Goal: Communication & Community: Answer question/provide support

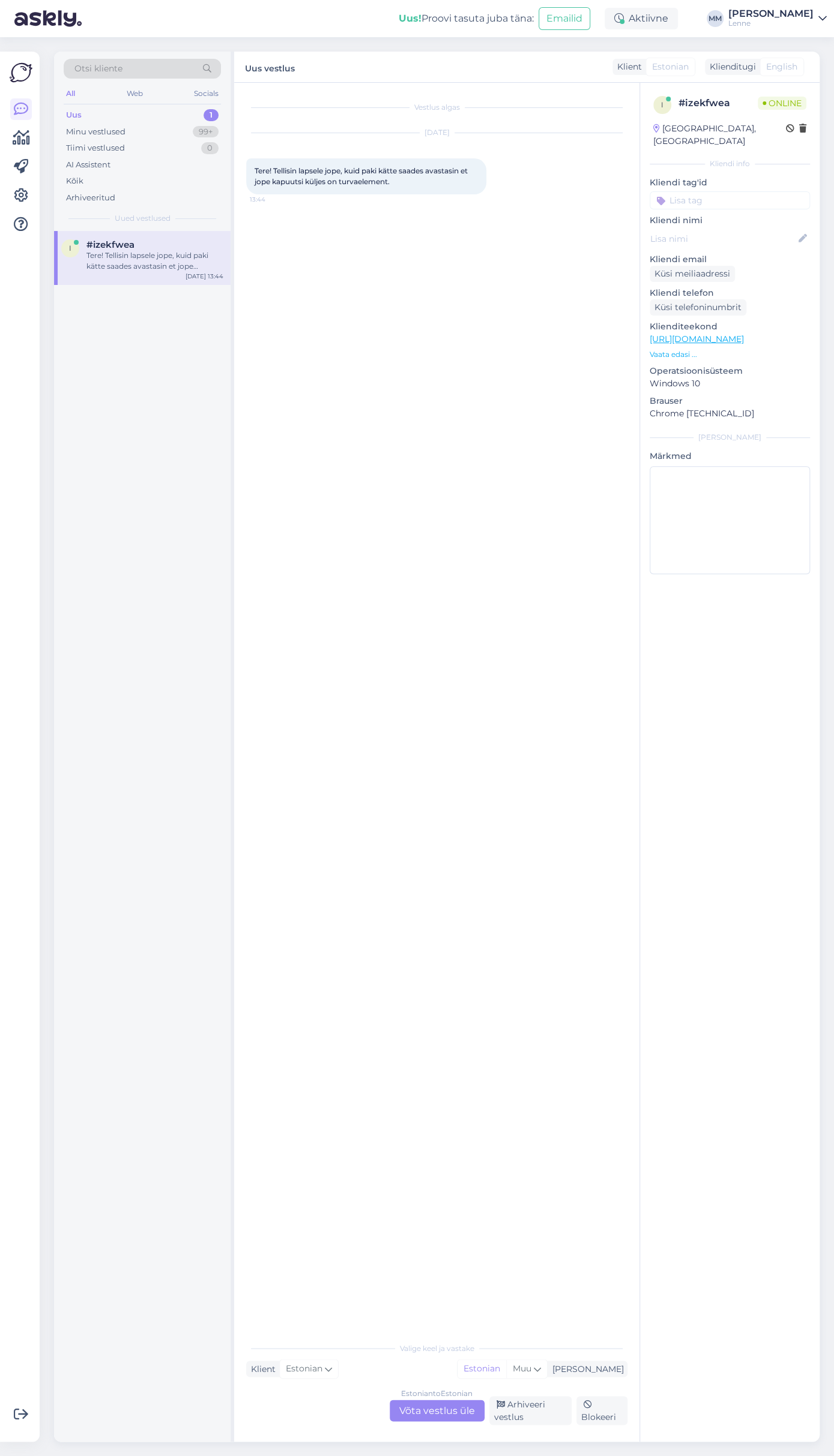
click at [452, 1399] on div "Estonian to Estonian Võta vestlus üle" at bounding box center [437, 1410] width 94 height 21
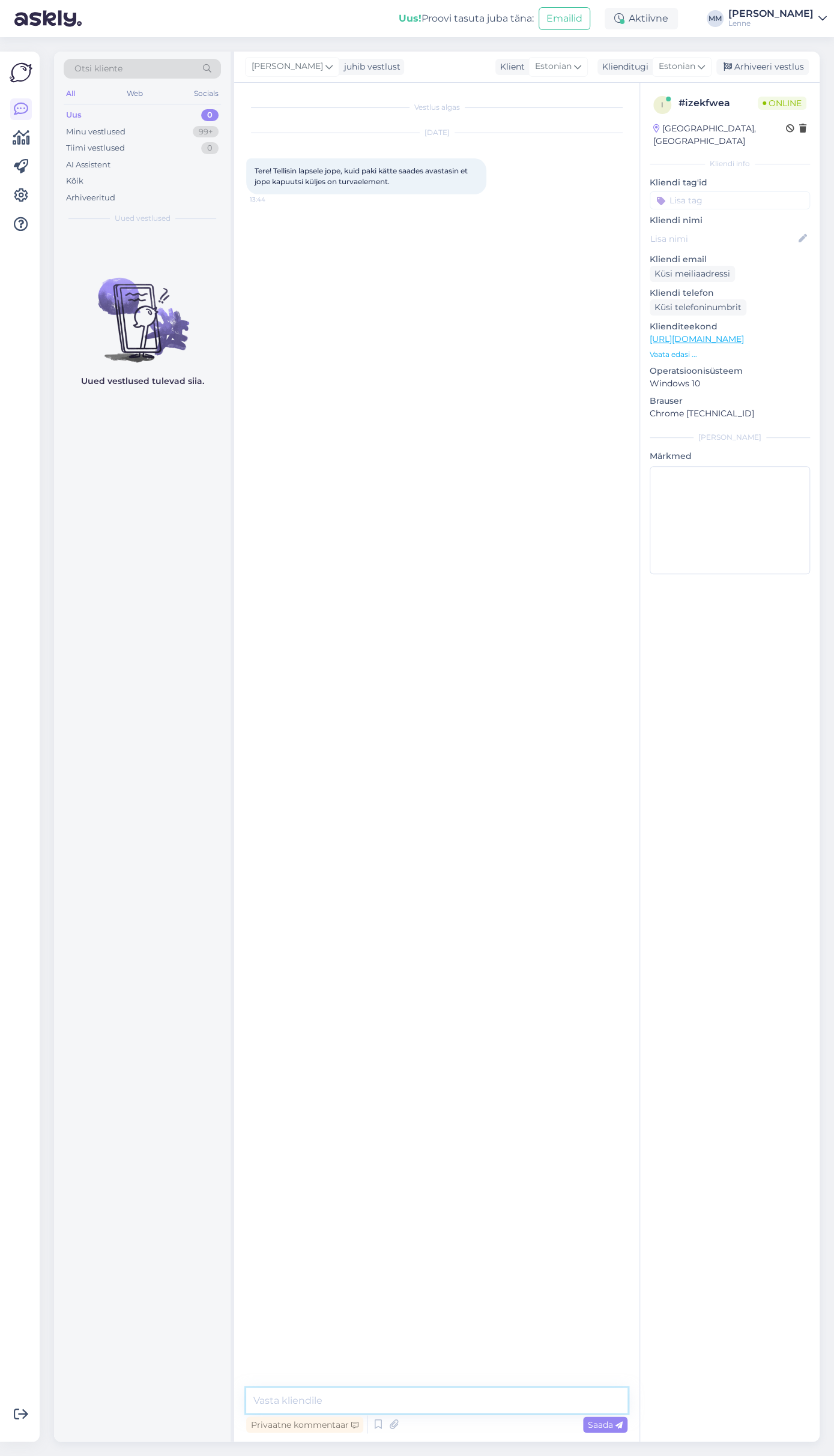
click at [443, 1399] on textarea at bounding box center [436, 1400] width 381 height 25
type textarea "Tere, väga vabandame et teile saadeti turvaelemendiga toode."
type textarea "Palun täpsustage [PERSON_NAME] tellimuse number."
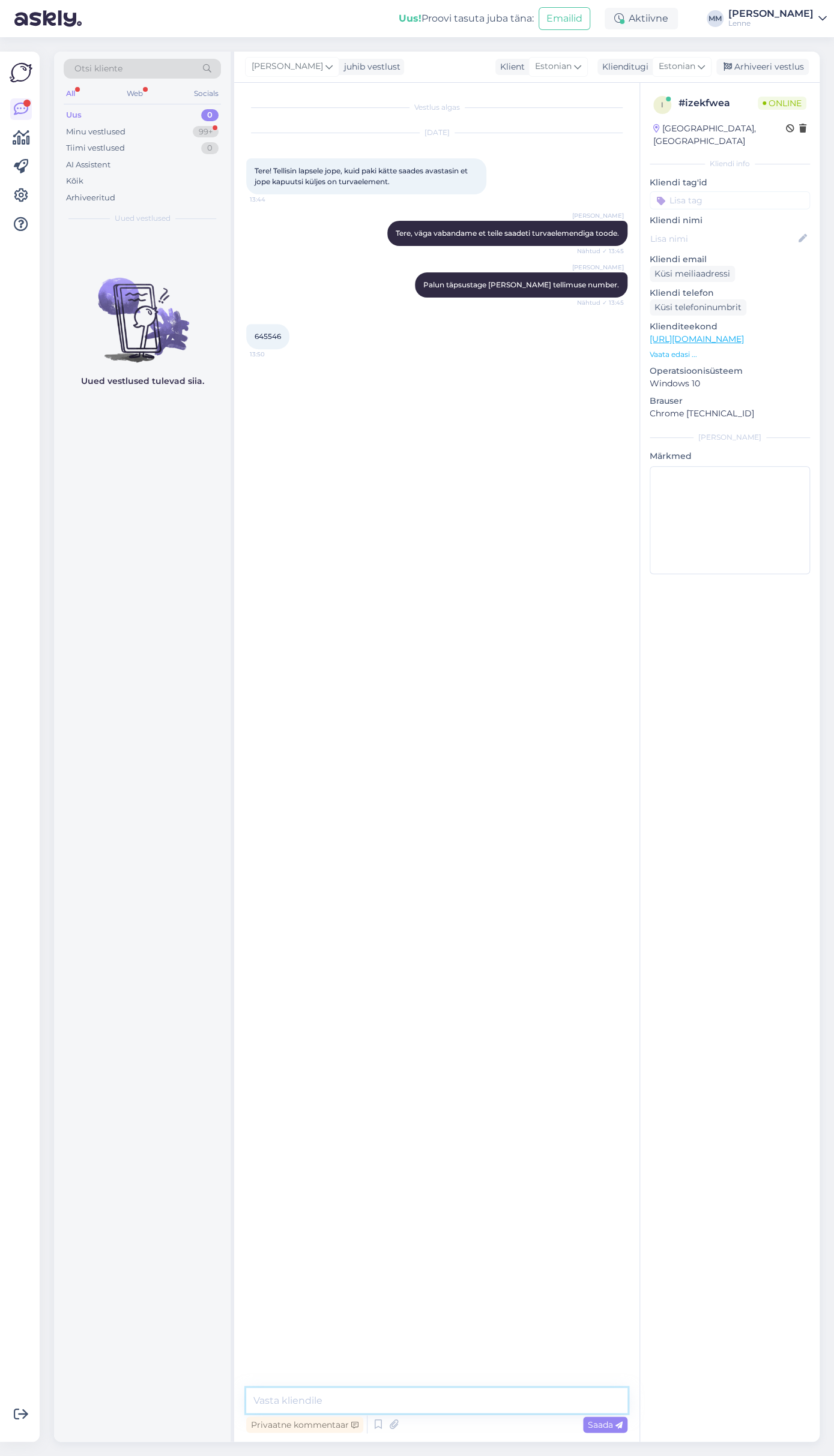
click at [355, 1390] on textarea at bounding box center [436, 1400] width 381 height 25
type textarea "Turvaelementi saame me eemaldada vaid meie poes ja [GEOGRAPHIC_DATA] . Teil tul…"
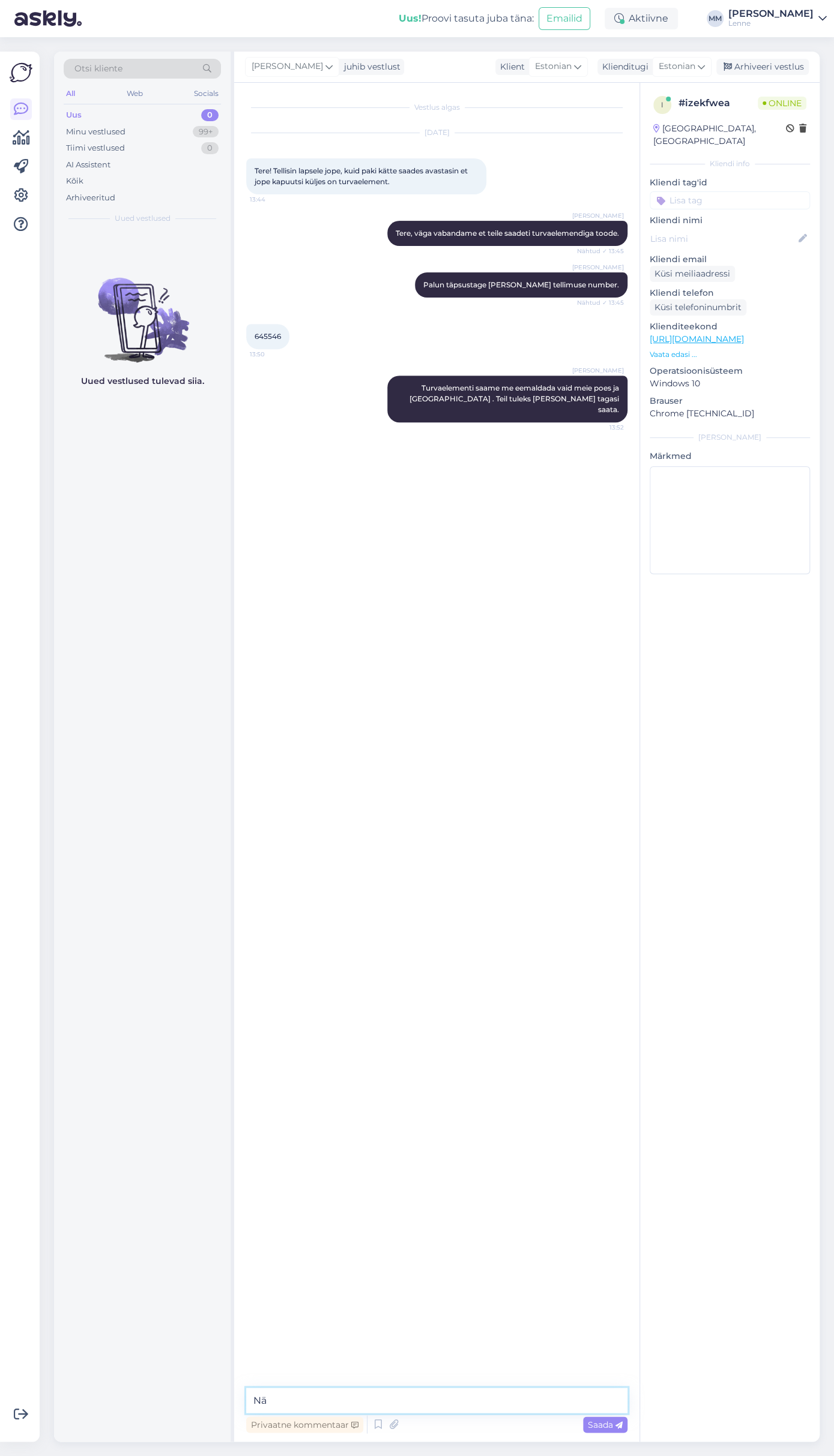
type textarea "N"
type textarea "Kas teile sobiks tagastamine pakiautomaadi kaudu või satute läheajal [GEOGRAPHI…"
type textarea "V"
click at [346, 1401] on textarea at bounding box center [436, 1400] width 381 height 25
paste textarea "CC843815565EE"
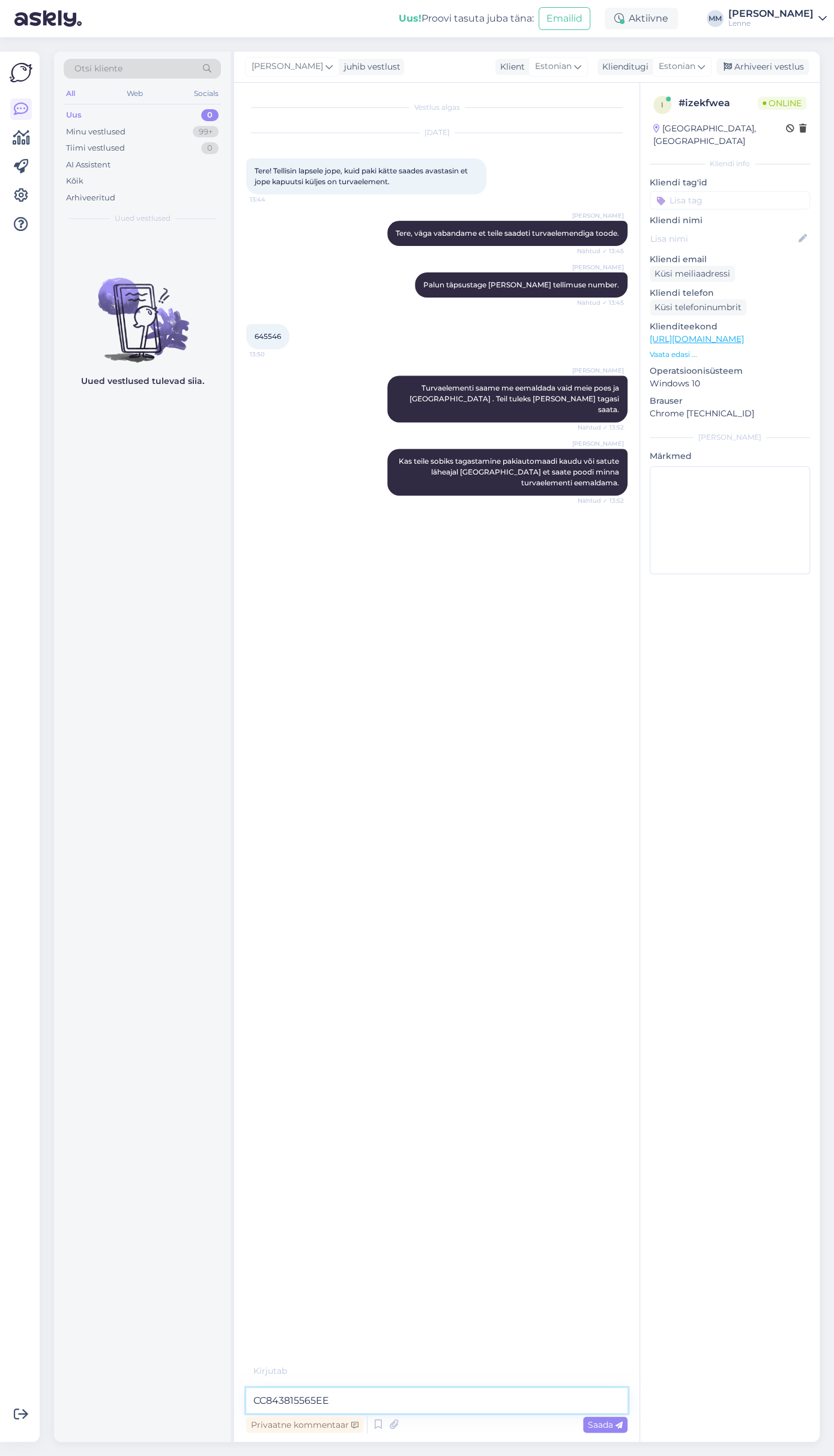
click at [256, 1396] on textarea "CC843815565EE" at bounding box center [436, 1400] width 381 height 25
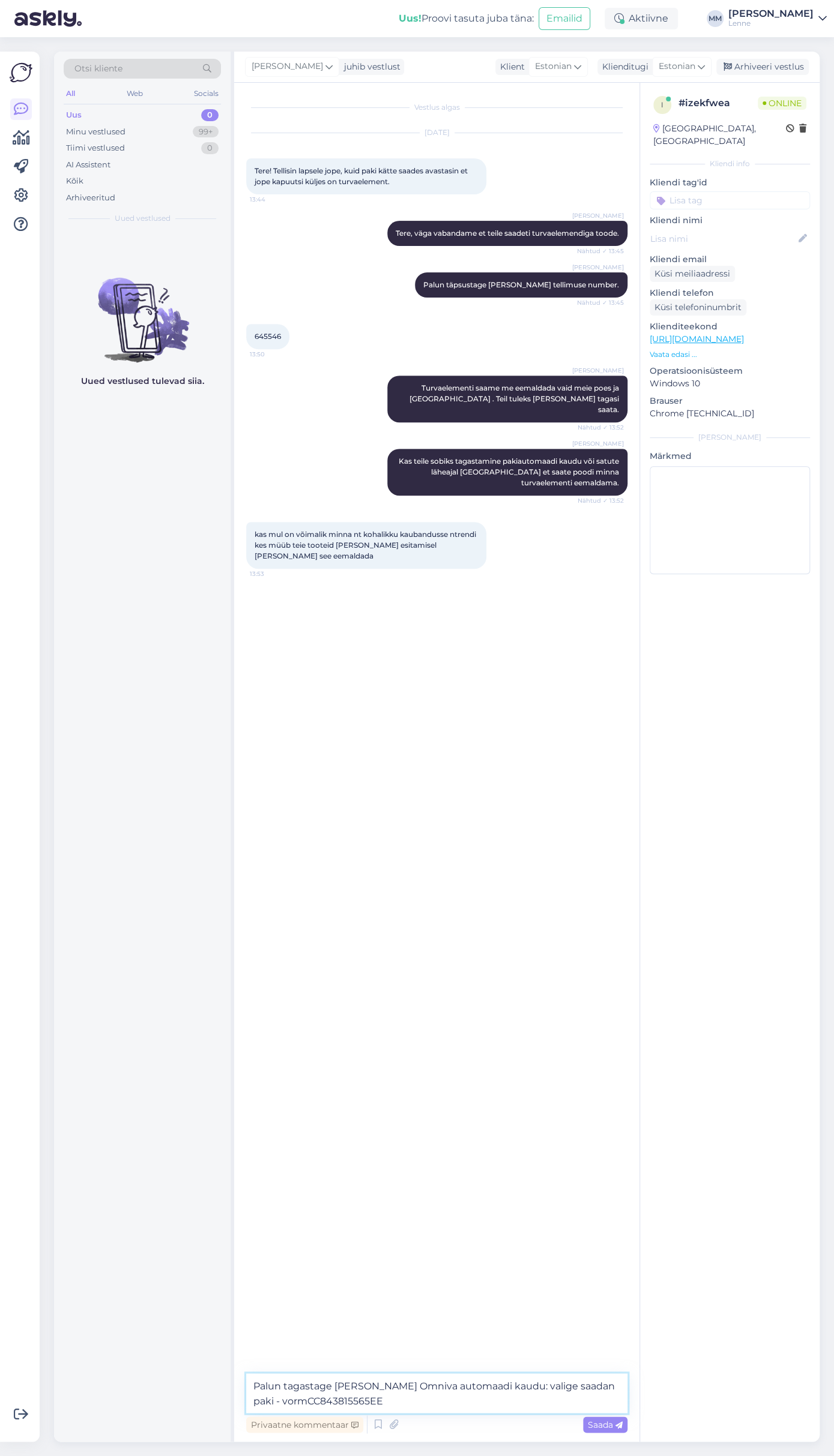
drag, startPoint x: 339, startPoint y: 1396, endPoint x: 238, endPoint y: 1382, distance: 102.0
click at [246, 1382] on textarea "Palun tagastage [PERSON_NAME] Omniva automaadi kaudu: valige saadan paki - vorm…" at bounding box center [436, 1392] width 381 height 40
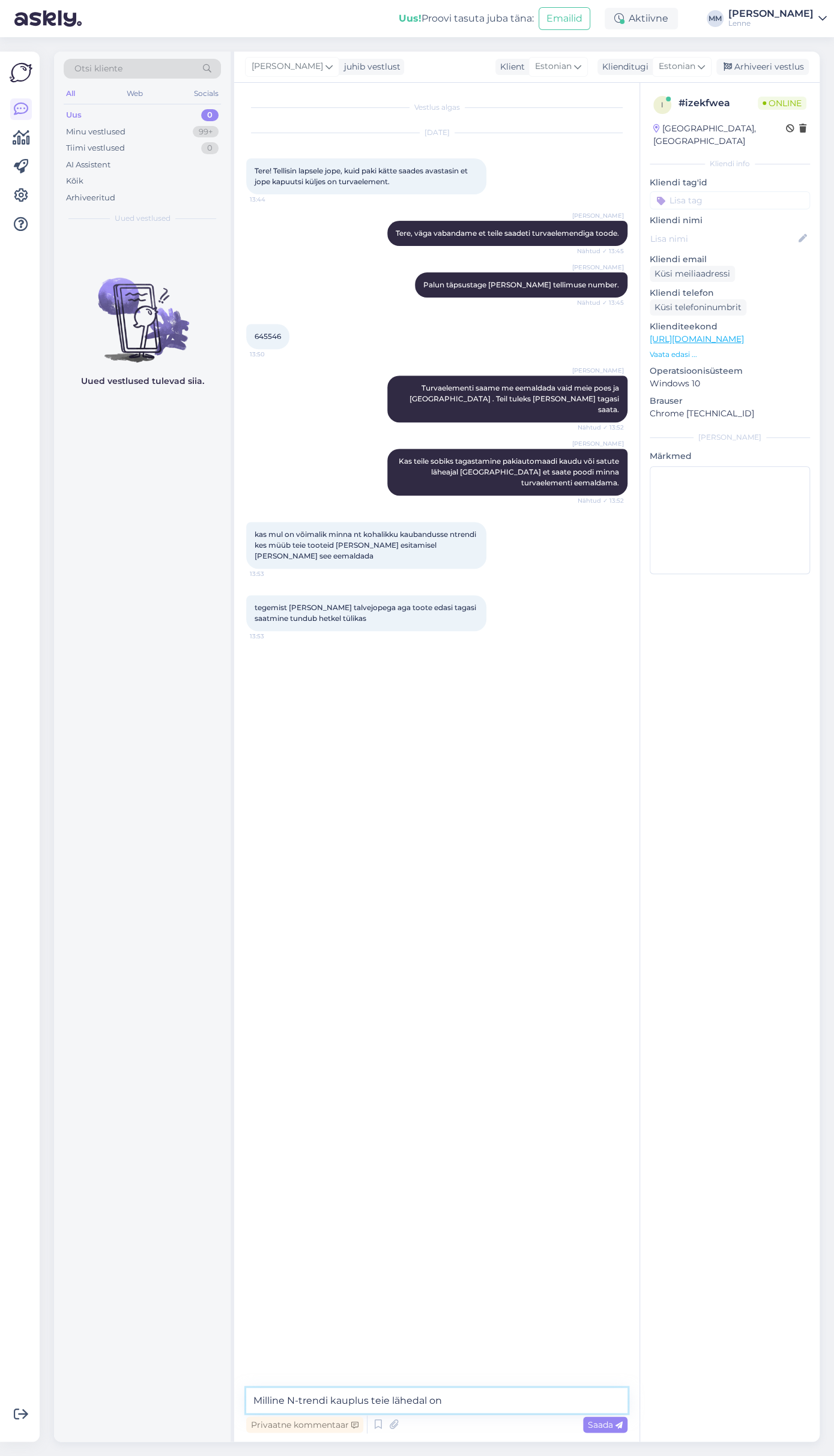
type textarea "Milline N-trendi kauplus teie lähedal on ?"
click at [346, 1406] on textarea at bounding box center [436, 1400] width 381 height 25
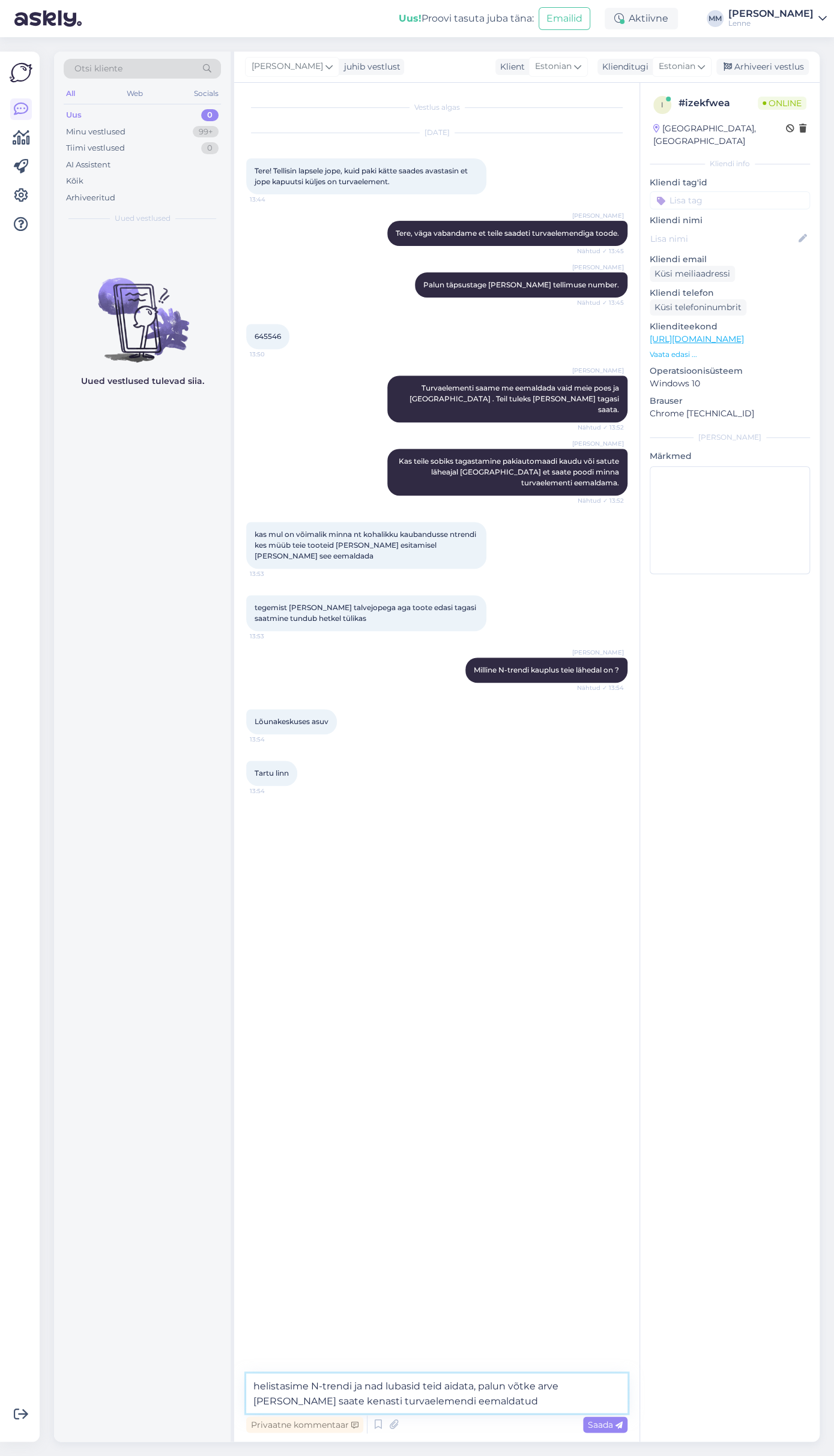
type textarea "helistasime N-trendi ja nad lubasid teid aidata, palun võtke arve [PERSON_NAME]…"
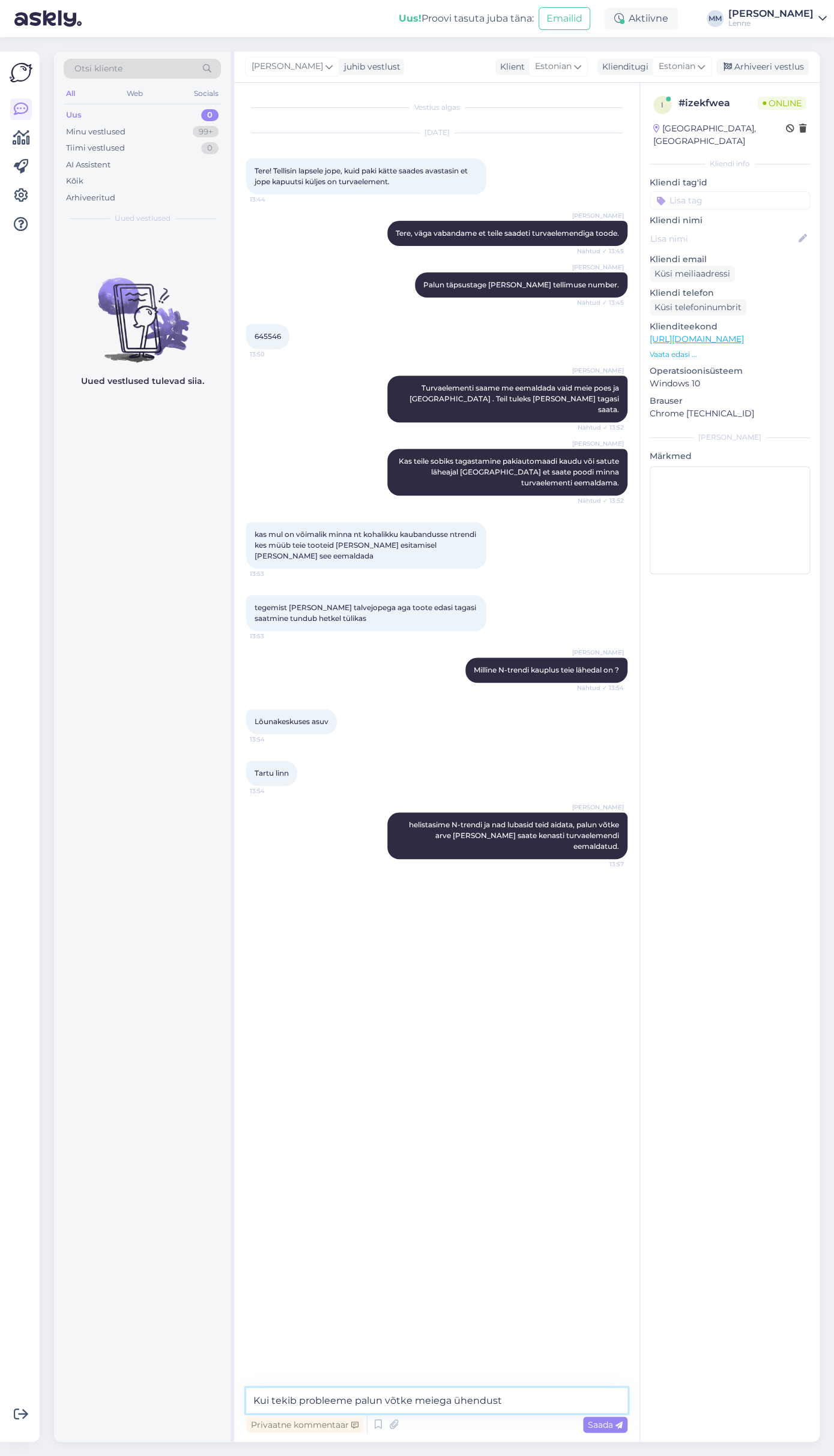
type textarea "Kui tekib probleeme palun võtke meiega ühendust."
